Goal: Task Accomplishment & Management: Complete application form

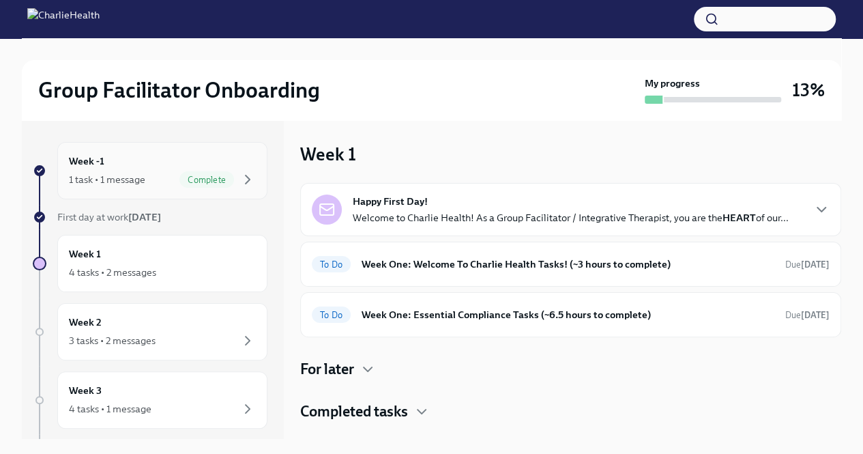
click at [227, 186] on div "Complete" at bounding box center [217, 179] width 76 height 16
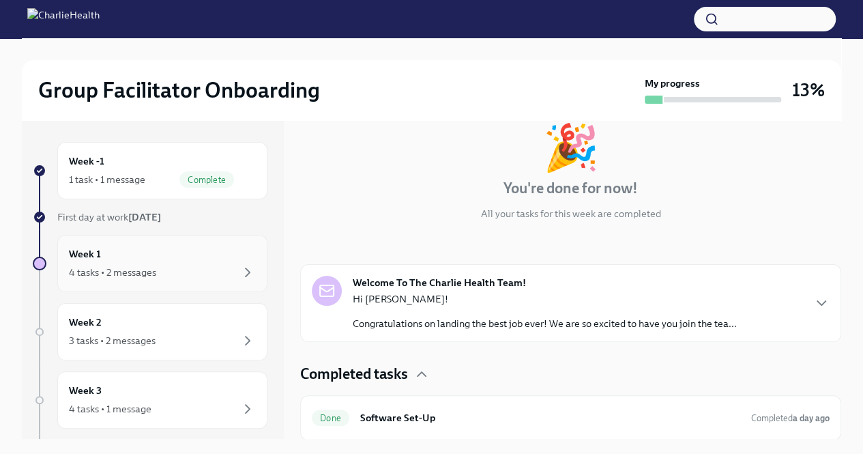
click at [179, 269] on div "4 tasks • 2 messages" at bounding box center [162, 272] width 187 height 16
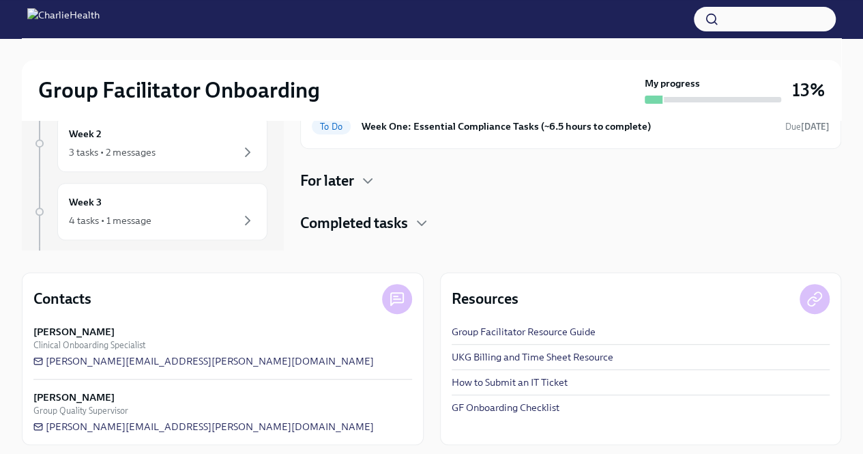
scroll to position [195, 0]
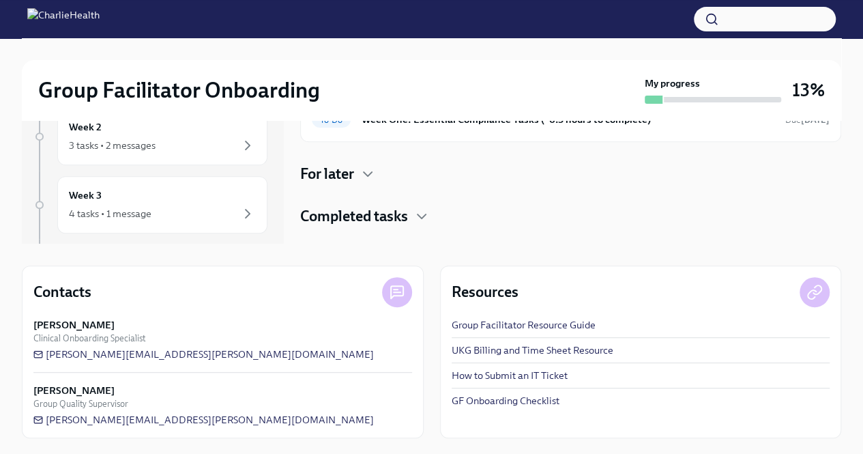
click at [517, 373] on link "How to Submit an IT Ticket" at bounding box center [510, 375] width 116 height 14
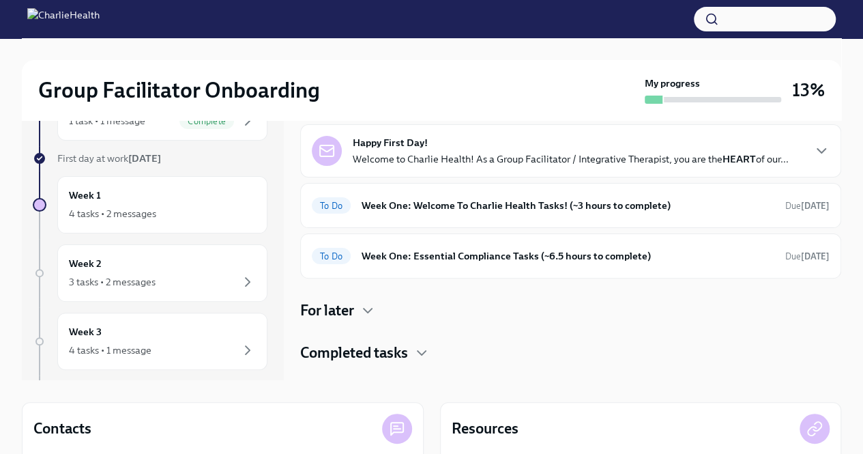
scroll to position [59, 0]
click at [424, 347] on icon "button" at bounding box center [422, 353] width 16 height 16
click at [419, 353] on icon "button" at bounding box center [422, 353] width 8 height 4
click at [419, 353] on icon "button" at bounding box center [422, 353] width 16 height 16
click at [366, 313] on icon "button" at bounding box center [368, 310] width 16 height 16
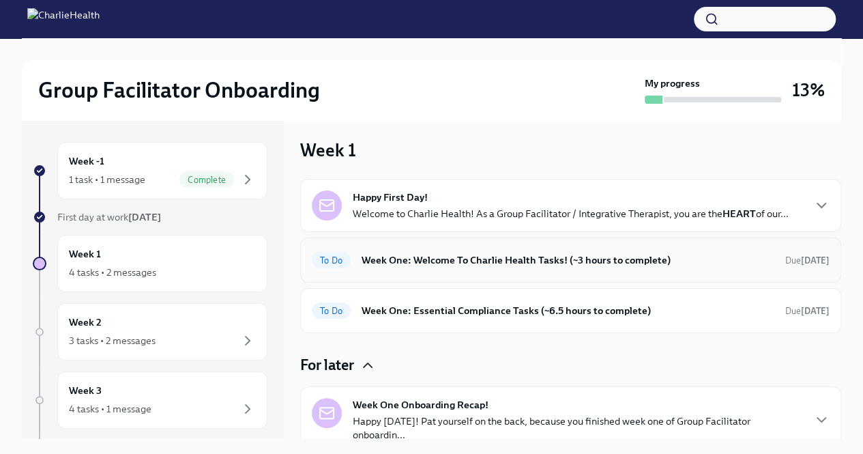
scroll to position [0, 0]
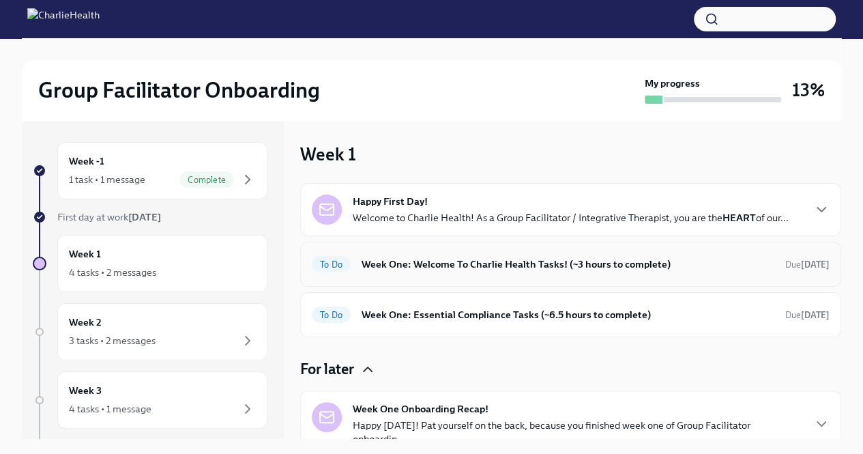
click at [461, 265] on h6 "Week One: Welcome To Charlie Health Tasks! (~3 hours to complete)" at bounding box center [568, 264] width 413 height 15
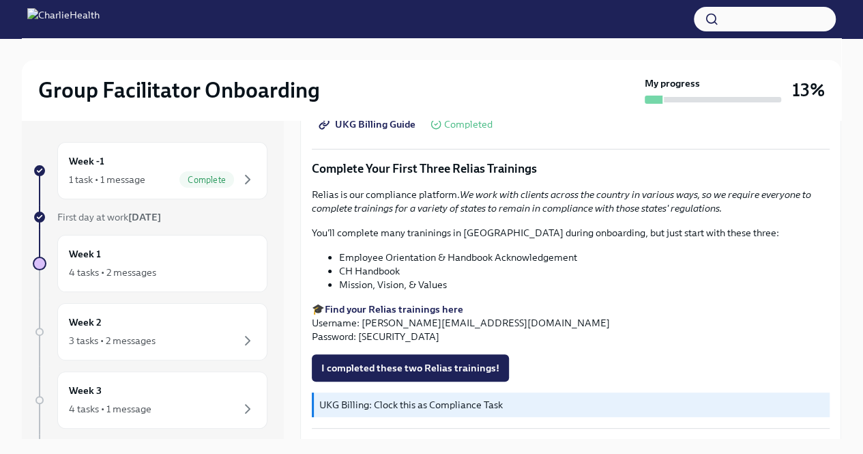
scroll to position [1501, 0]
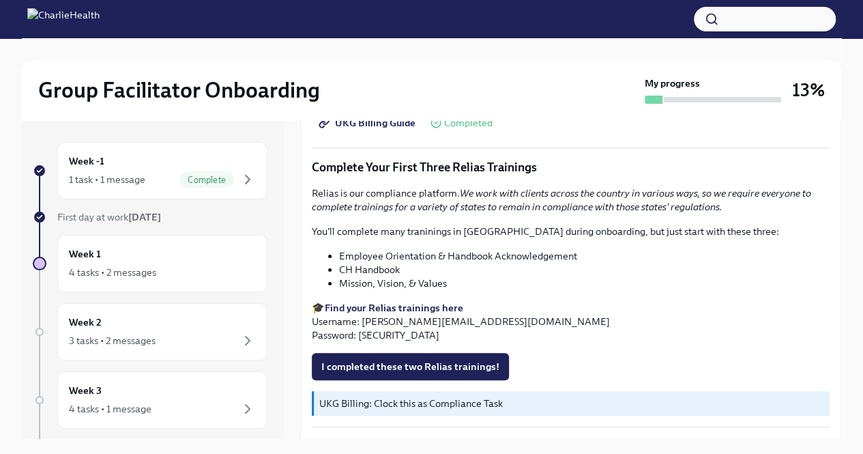
click at [435, 302] on strong "Find your Relias trainings here" at bounding box center [394, 308] width 139 height 12
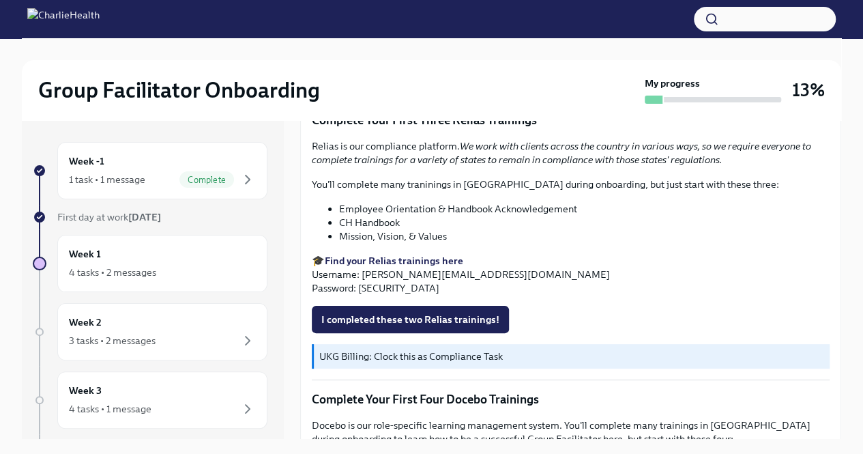
scroll to position [1569, 0]
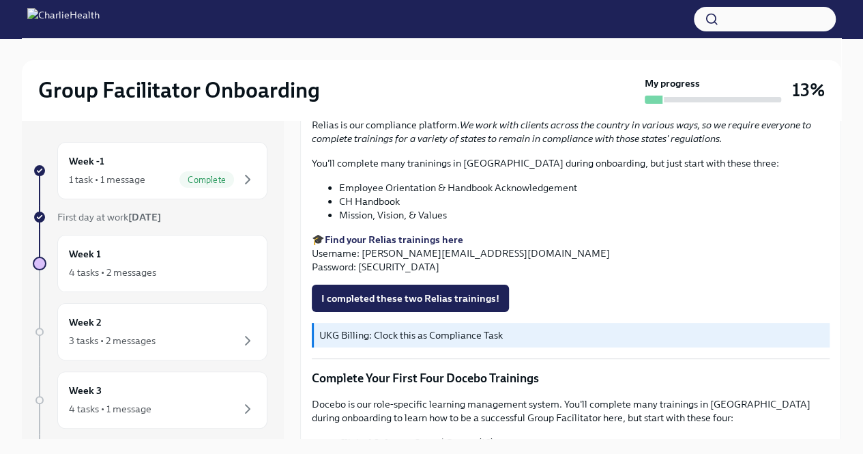
click at [442, 239] on strong "Find your Relias trainings here" at bounding box center [394, 239] width 139 height 12
click at [414, 301] on span "I completed these two Relias trainings!" at bounding box center [410, 298] width 178 height 14
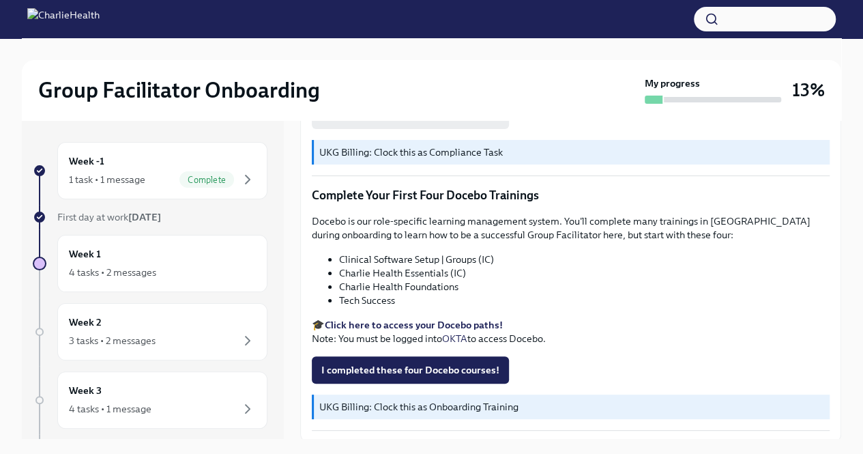
scroll to position [1774, 0]
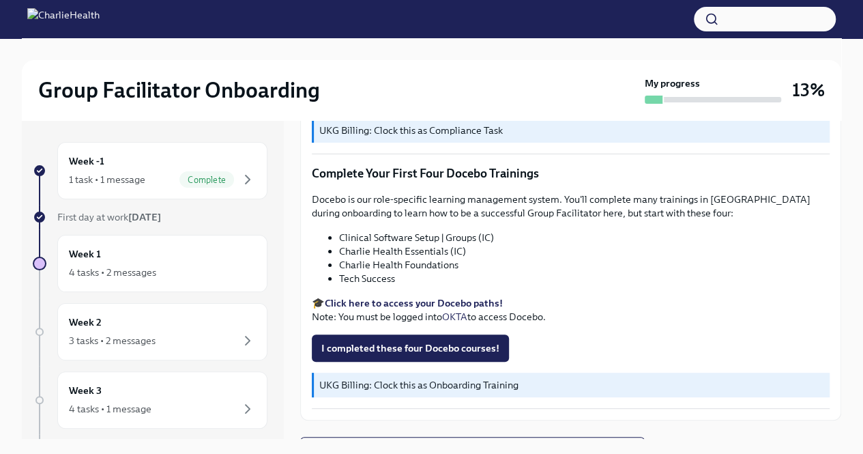
click at [429, 302] on strong "Click here to access your Docebo paths!" at bounding box center [414, 303] width 178 height 12
click at [435, 302] on strong "Click here to access your Docebo paths!" at bounding box center [414, 303] width 178 height 12
